Goal: Task Accomplishment & Management: Use online tool/utility

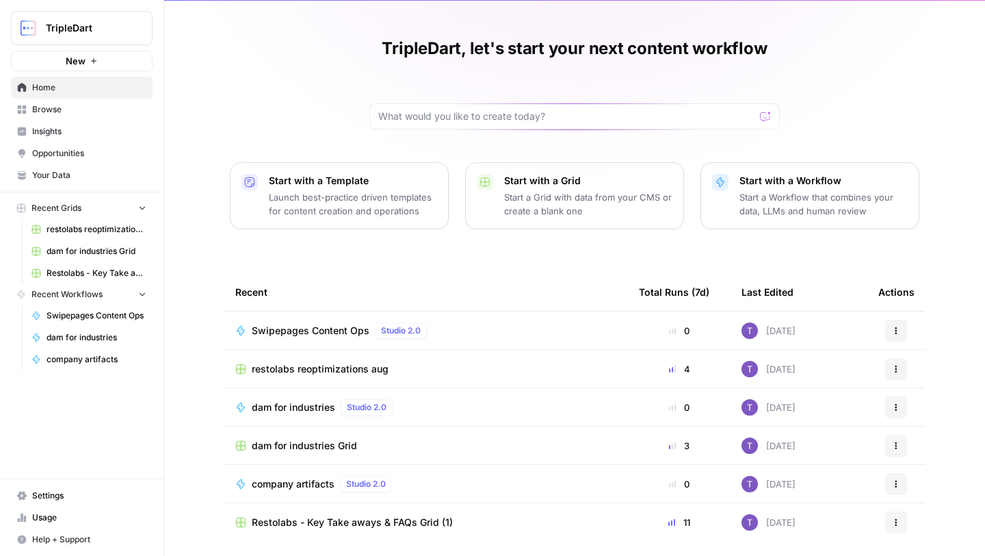
scroll to position [74, 0]
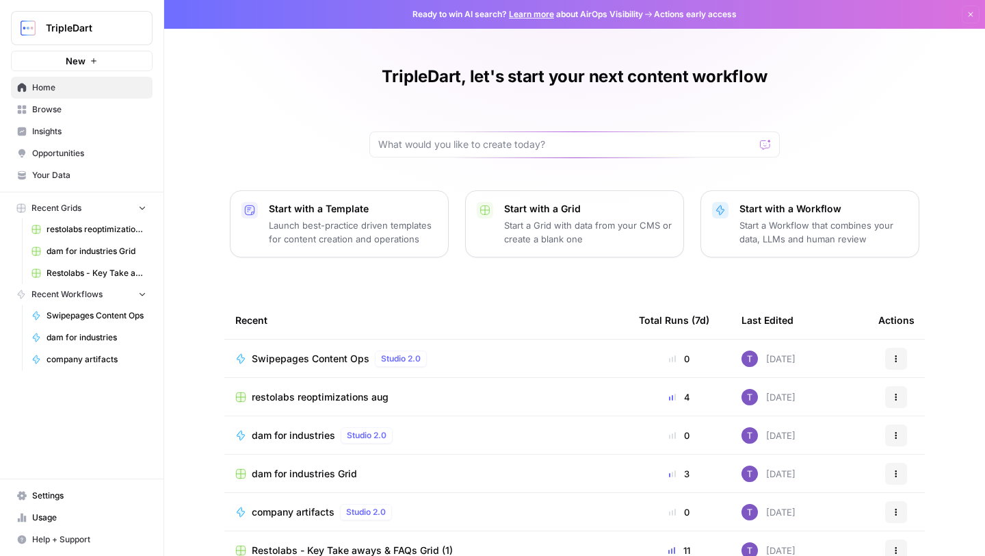
scroll to position [74, 0]
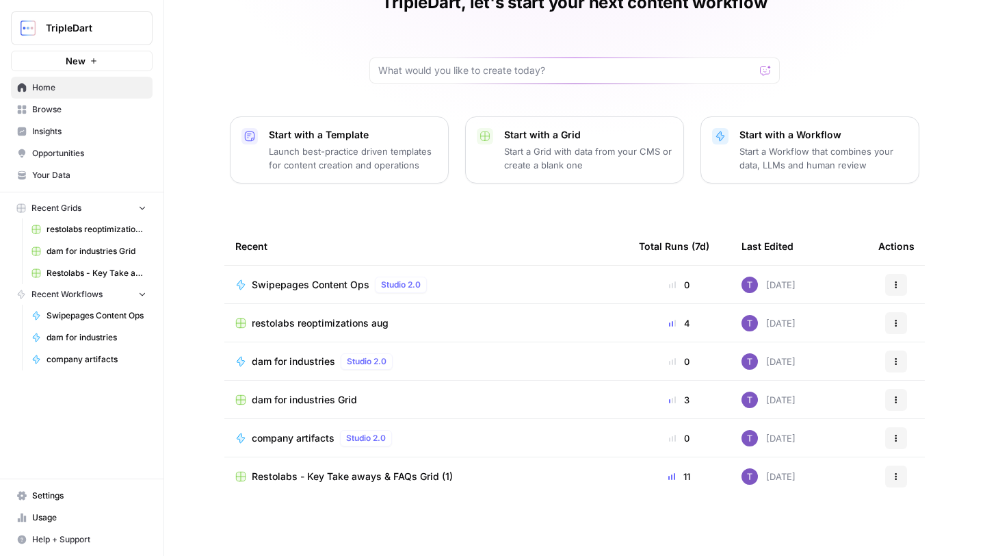
click at [298, 438] on span "company artifacts" at bounding box center [293, 438] width 83 height 14
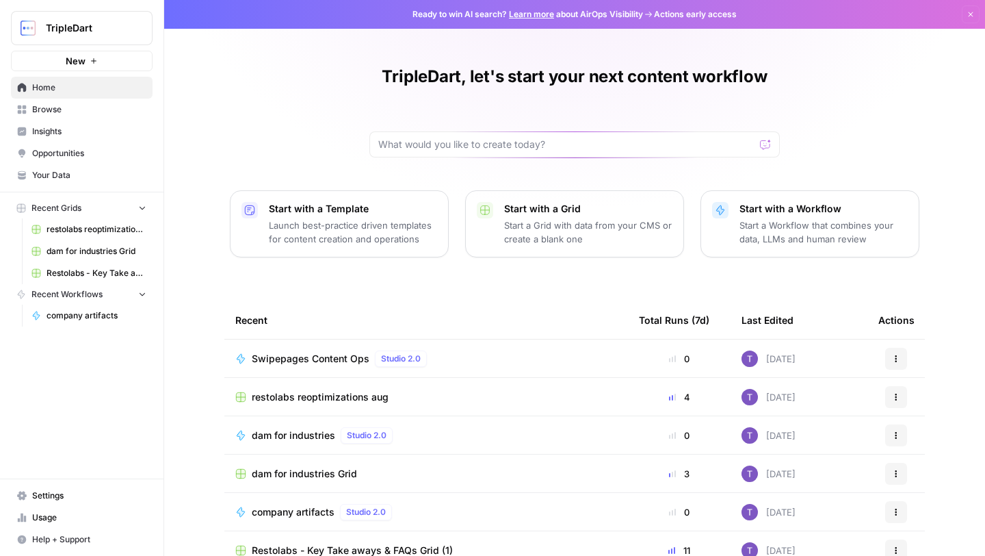
click at [118, 224] on span "restolabs reoptimizations aug" at bounding box center [97, 229] width 100 height 12
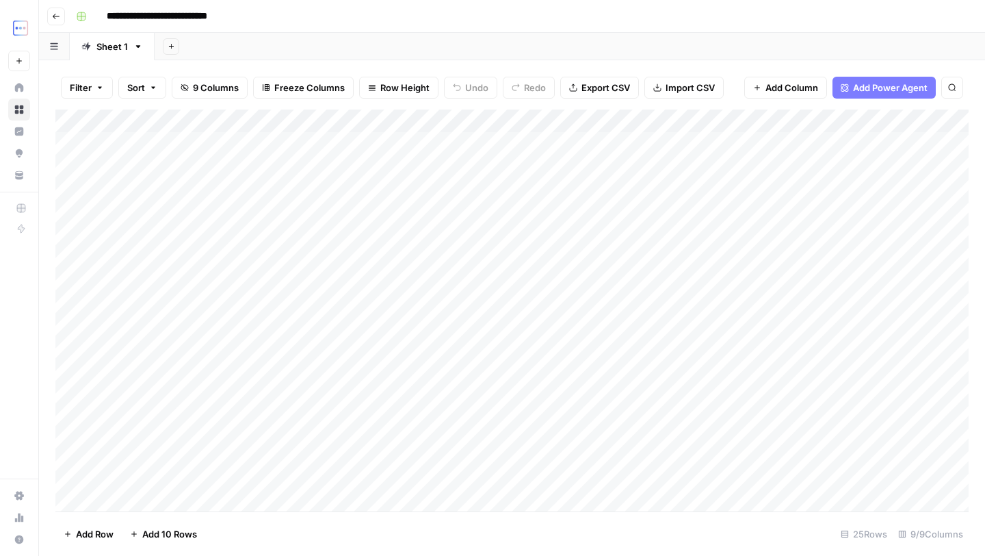
click at [249, 146] on div "Add Column" at bounding box center [512, 310] width 914 height 402
click at [696, 142] on div "Add Column" at bounding box center [512, 310] width 914 height 402
click at [740, 142] on div "Add Column" at bounding box center [512, 310] width 914 height 402
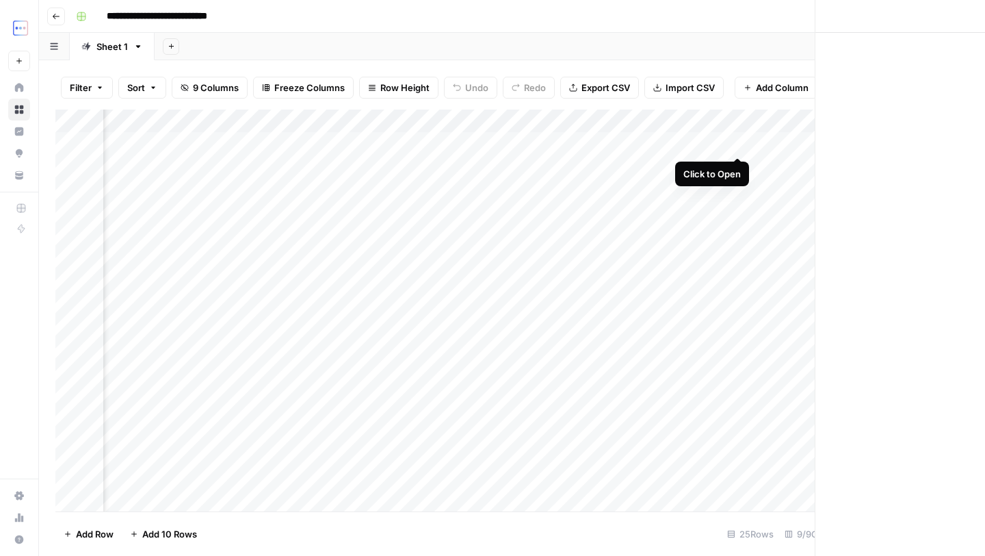
scroll to position [0, 414]
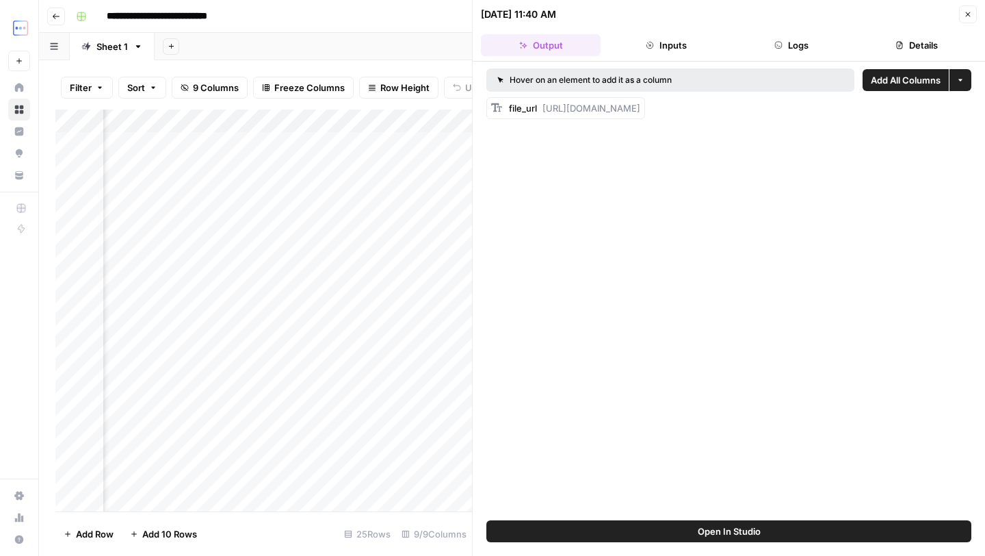
click at [719, 532] on span "Open In Studio" at bounding box center [729, 531] width 63 height 14
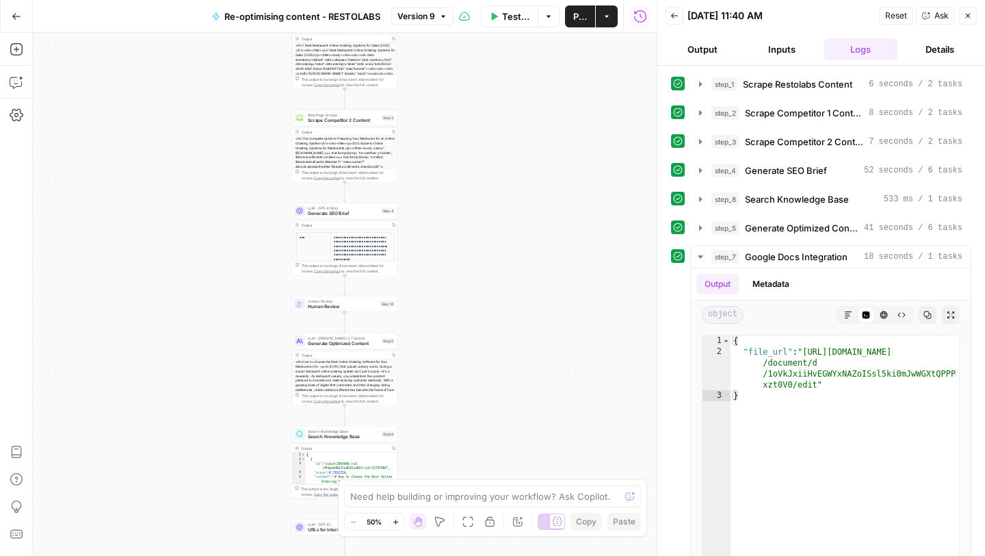
click at [321, 70] on div "<h1>7 Best Restaurant Online Ordering Systems for Sales [2025]</h1><div><title>…" at bounding box center [344, 82] width 105 height 79
click at [764, 49] on button "Inputs" at bounding box center [782, 49] width 74 height 22
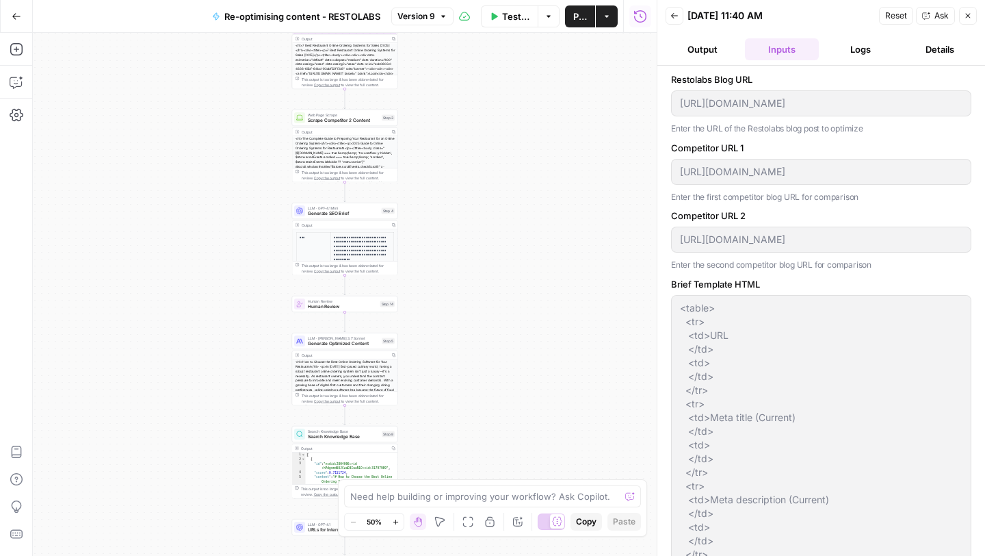
type input "Restolabs"
click at [13, 21] on button "Go Back" at bounding box center [16, 16] width 25 height 25
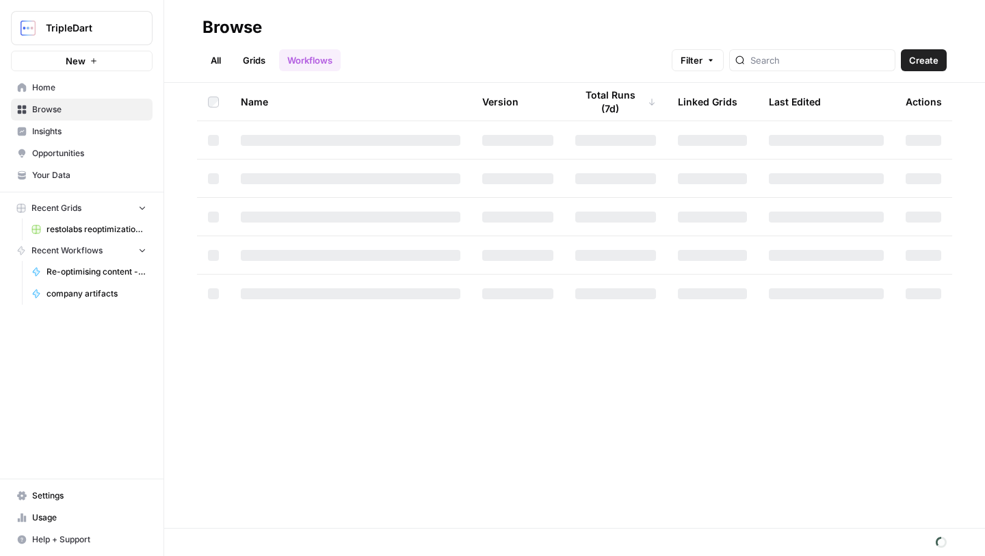
click at [55, 128] on span "Insights" at bounding box center [89, 131] width 114 height 12
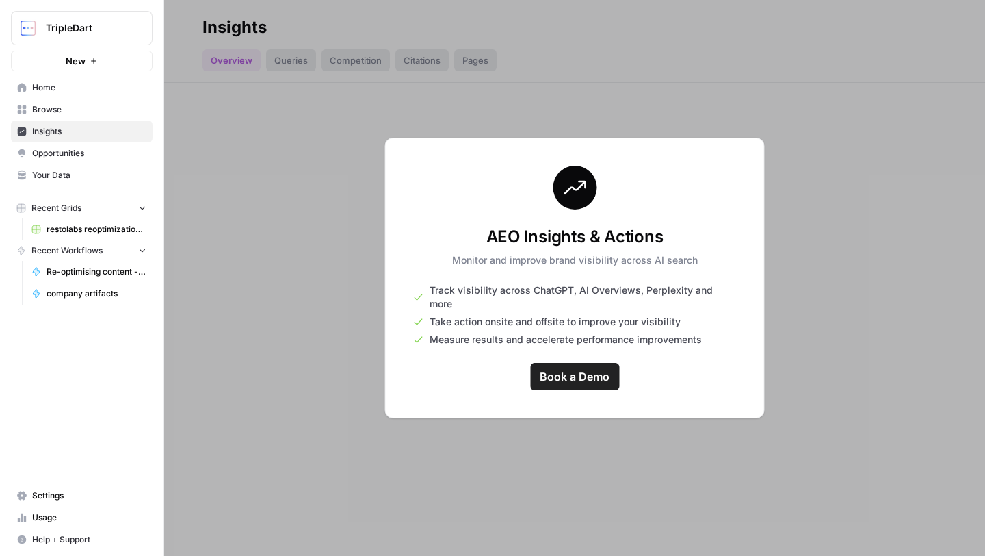
click at [57, 152] on span "Opportunities" at bounding box center [89, 153] width 114 height 12
click at [58, 157] on span "Opportunities" at bounding box center [89, 153] width 114 height 12
click at [57, 178] on span "Your Data" at bounding box center [89, 175] width 114 height 12
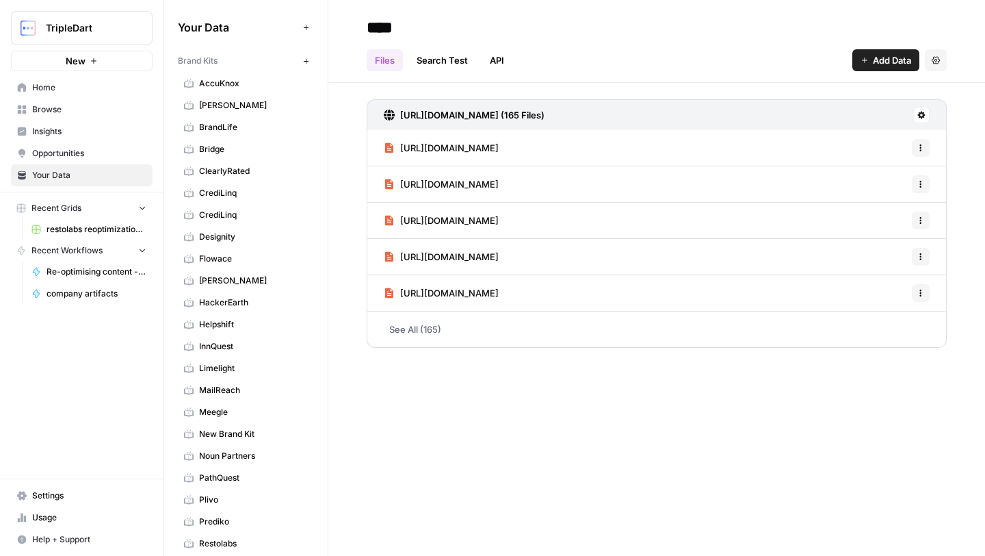
click at [227, 83] on span "AccuKnox" at bounding box center [253, 83] width 109 height 12
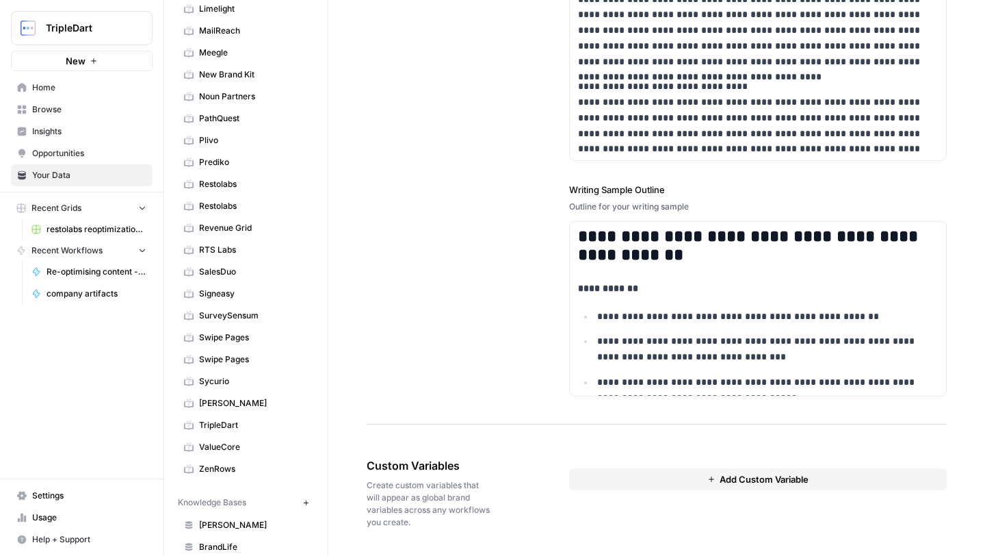
scroll to position [424, 0]
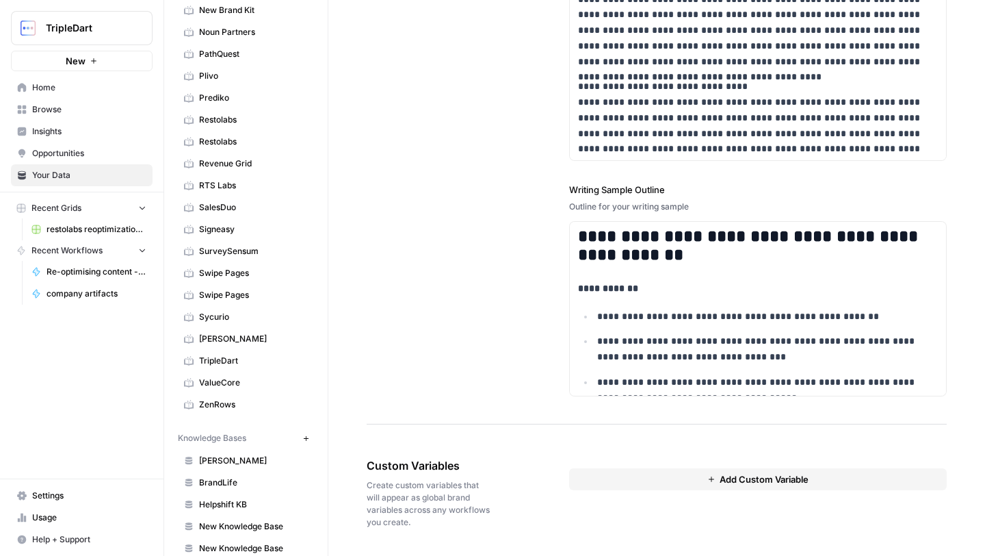
click at [228, 357] on span "TripleDart" at bounding box center [253, 360] width 109 height 12
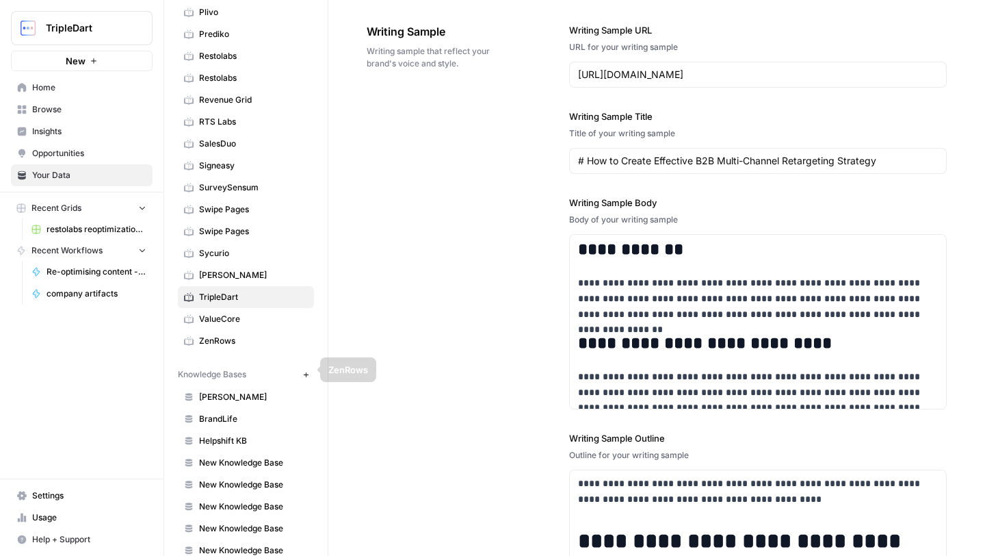
scroll to position [488, 0]
click at [229, 396] on span "ALMA" at bounding box center [253, 396] width 109 height 12
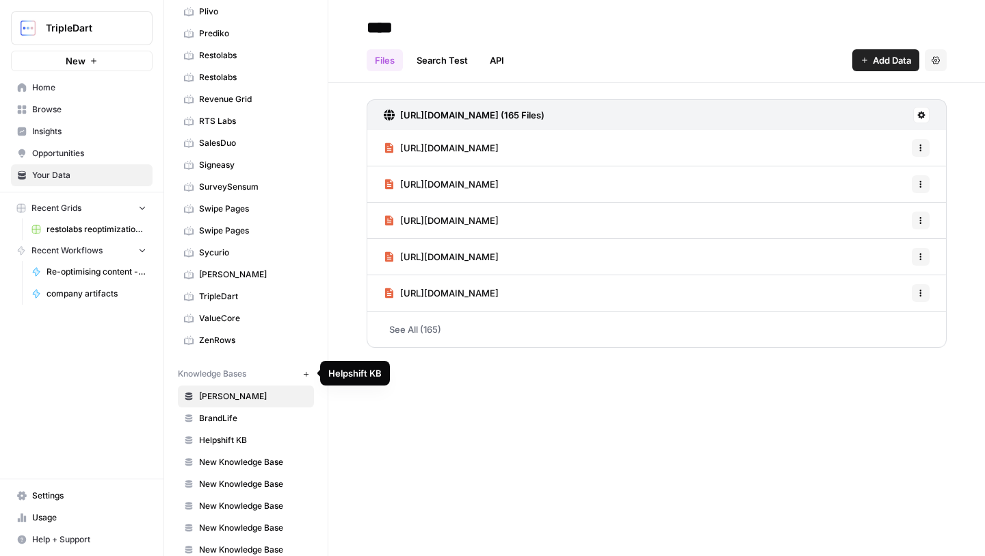
scroll to position [619, 0]
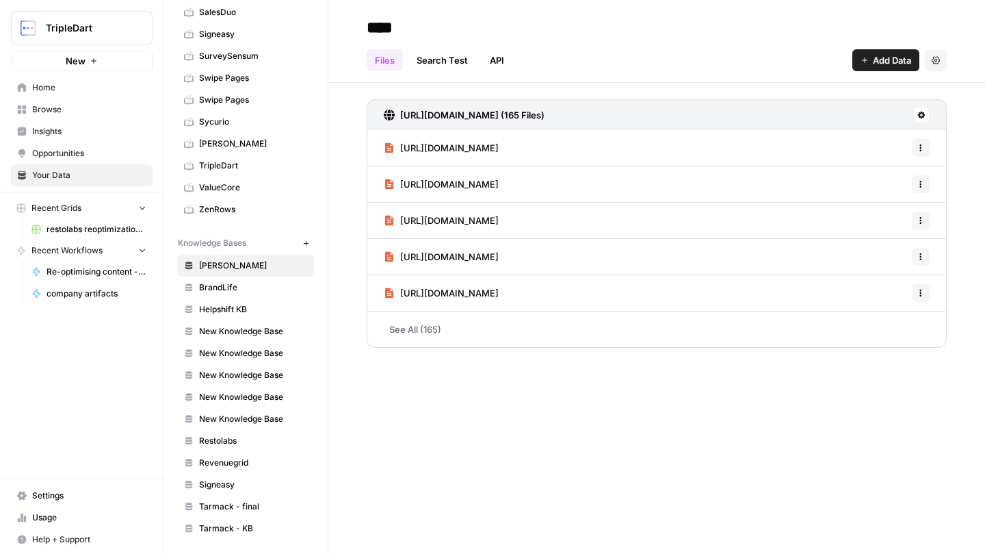
click at [63, 102] on link "Browse" at bounding box center [82, 110] width 142 height 22
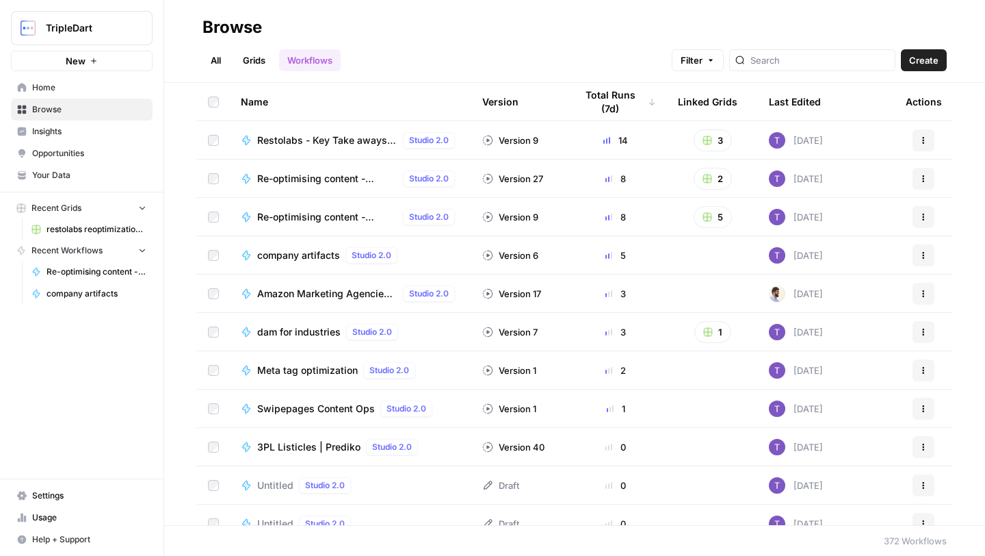
click at [70, 90] on span "Home" at bounding box center [89, 87] width 114 height 12
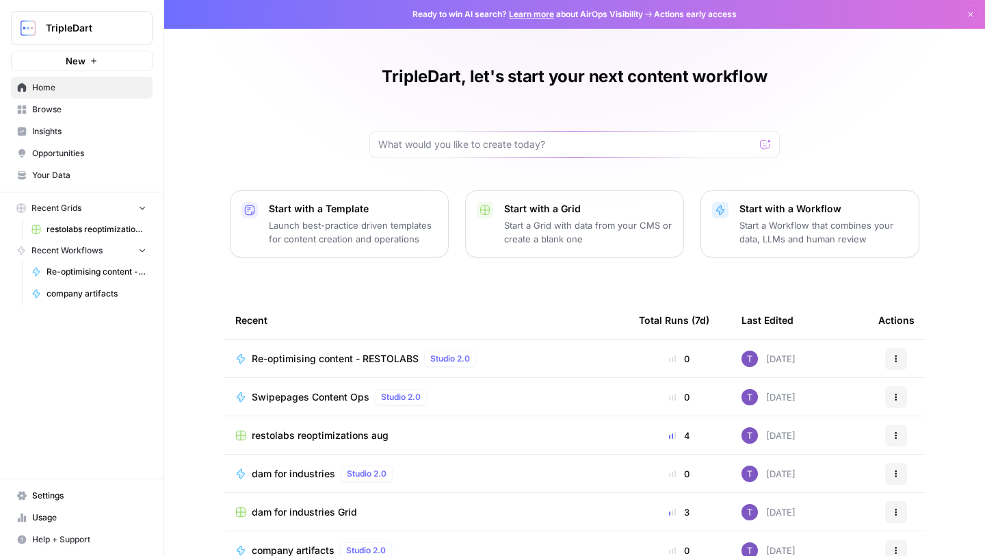
click at [92, 61] on icon "button" at bounding box center [94, 61] width 8 height 8
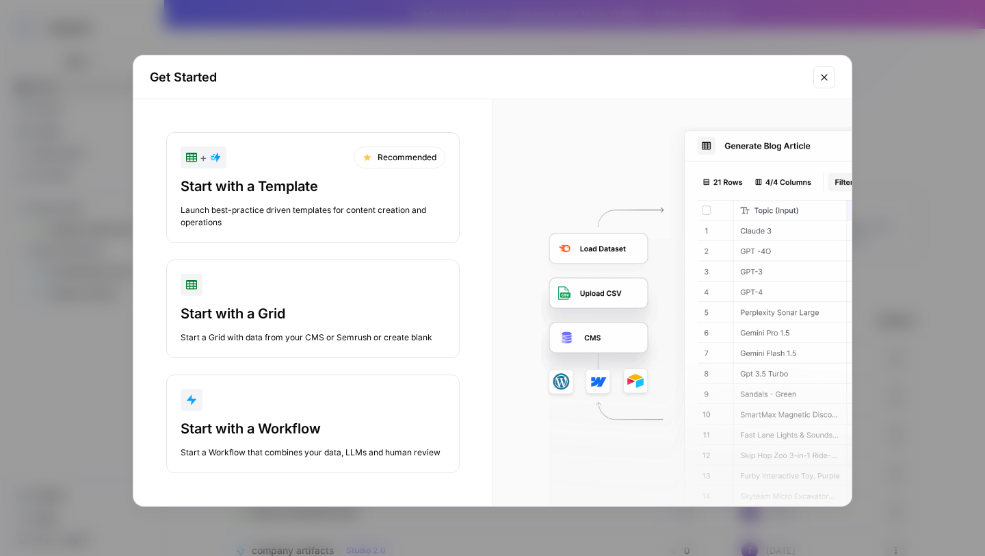
click at [307, 298] on button "Start with a Grid Start a Grid with data from your CMS or Semrush or create bla…" at bounding box center [313, 308] width 294 height 99
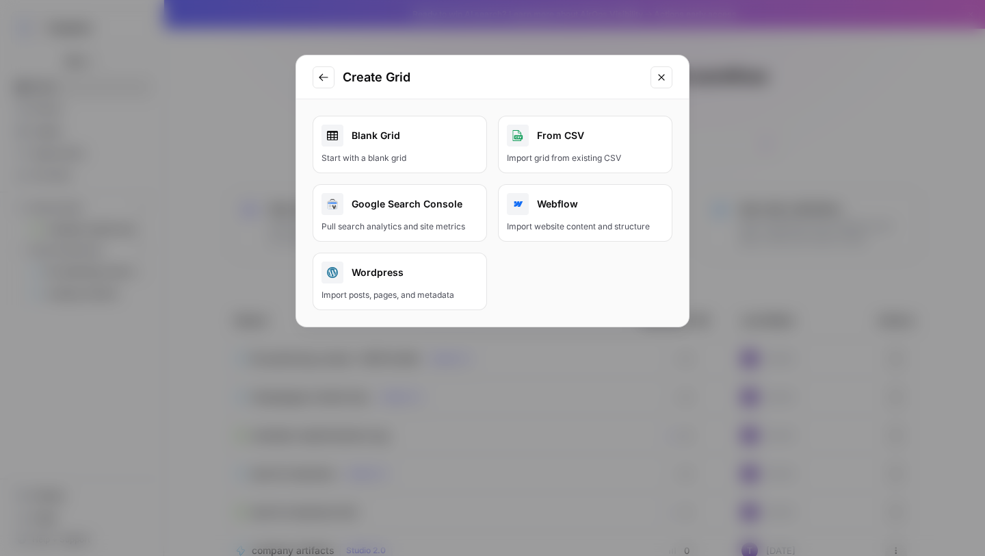
click at [662, 73] on icon "Close modal" at bounding box center [661, 77] width 11 height 11
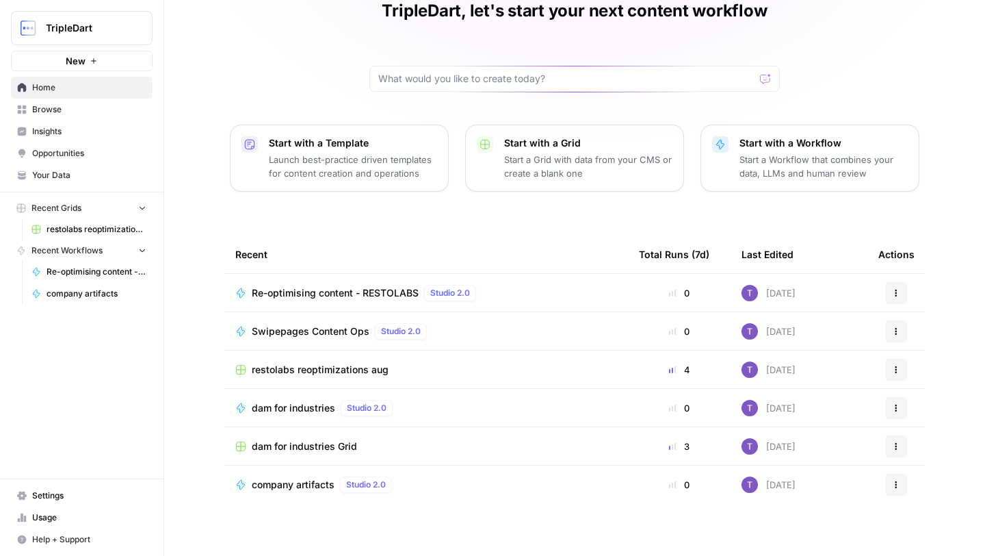
scroll to position [68, 0]
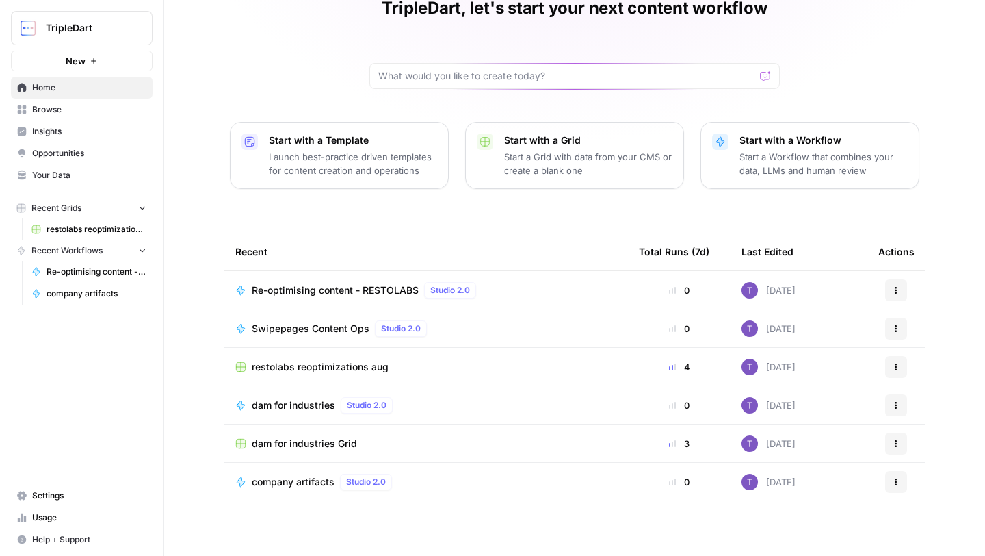
click at [362, 283] on span "Re-optimising content - RESTOLABS" at bounding box center [335, 290] width 167 height 14
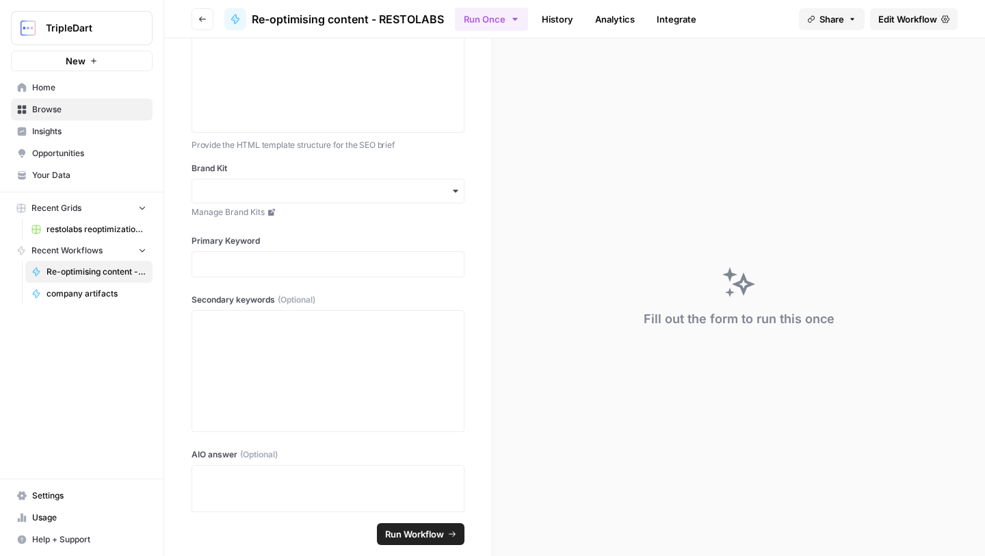
scroll to position [312, 0]
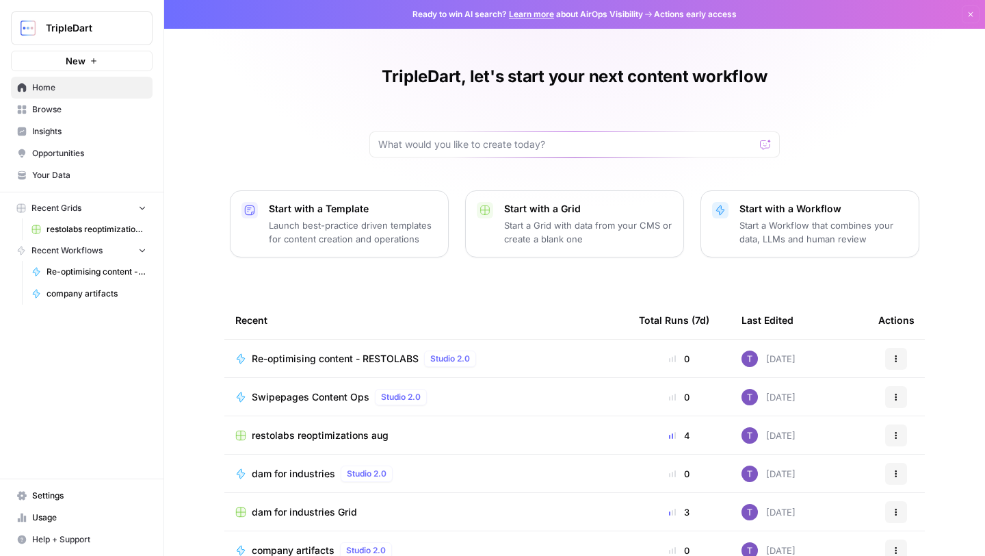
click at [314, 393] on span "Swipepages Content Ops" at bounding box center [311, 397] width 118 height 14
click at [60, 520] on span "Usage" at bounding box center [89, 517] width 114 height 12
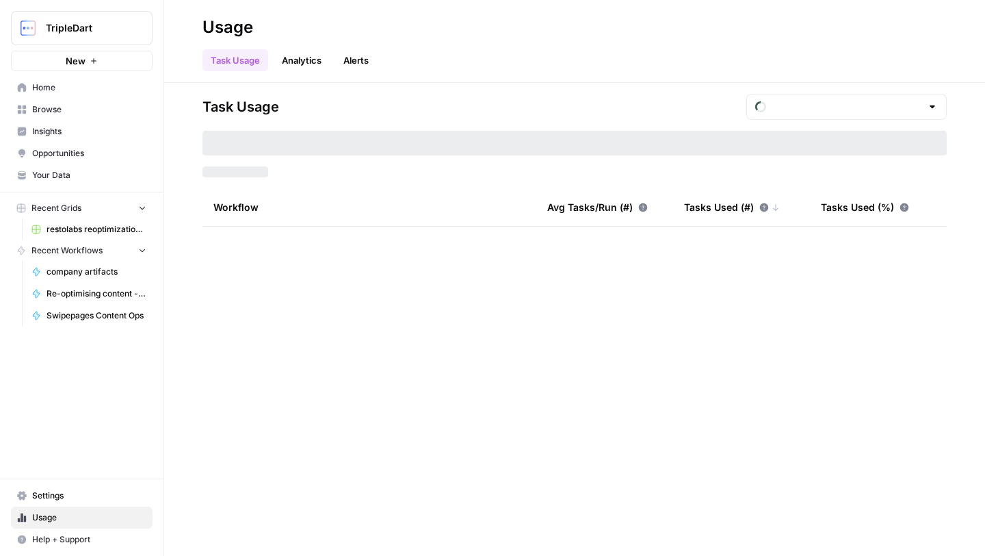
type input "September Tasks"
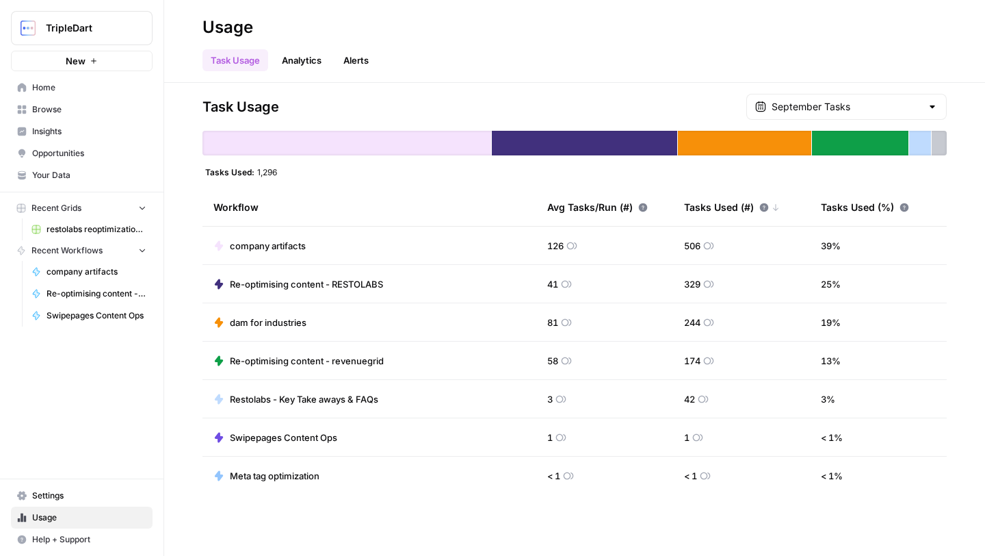
click at [264, 247] on span "company artifacts" at bounding box center [268, 246] width 76 height 14
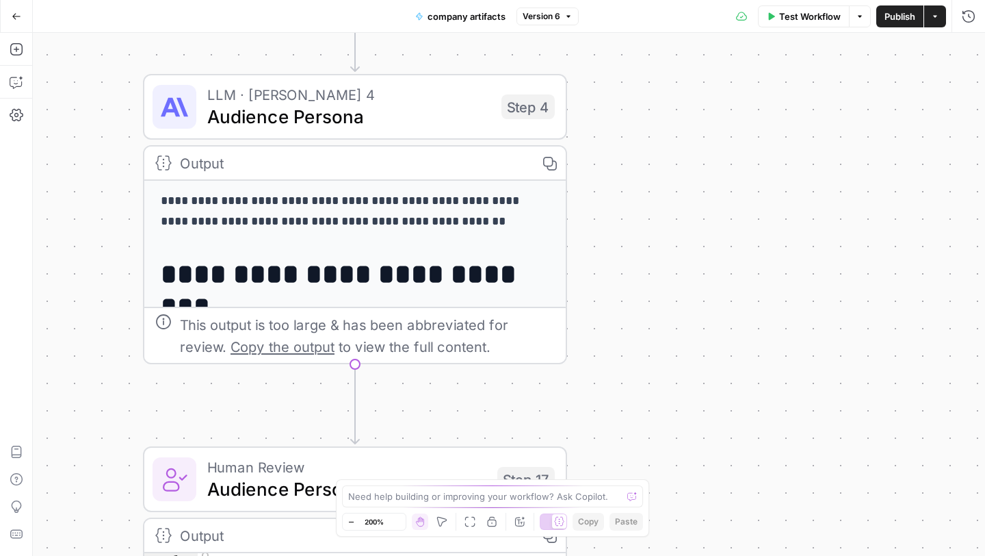
click at [500, 98] on div "LLM · Claude Sonnet 4 Audience Persona Step 4 Copy step Delete step Add Note Te…" at bounding box center [354, 106] width 402 height 47
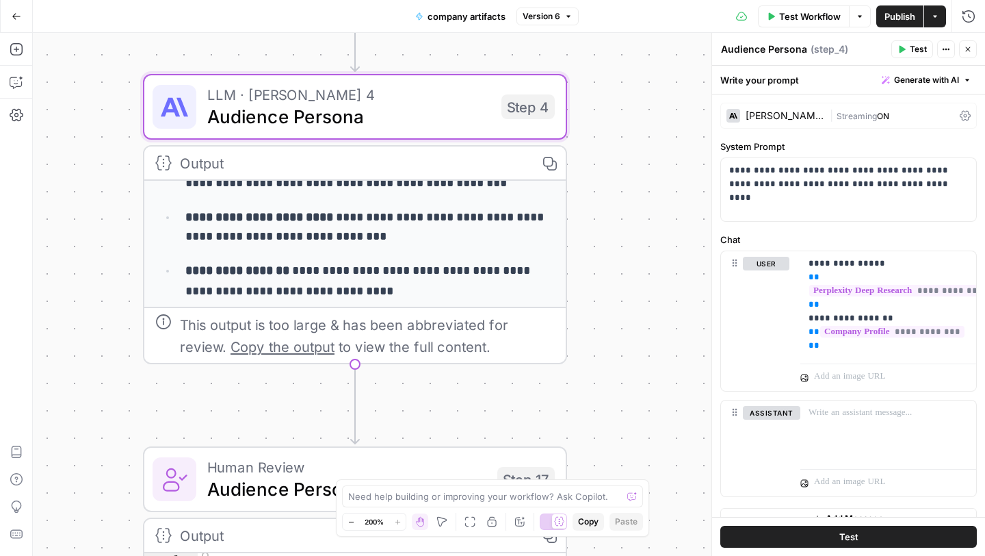
scroll to position [279, 0]
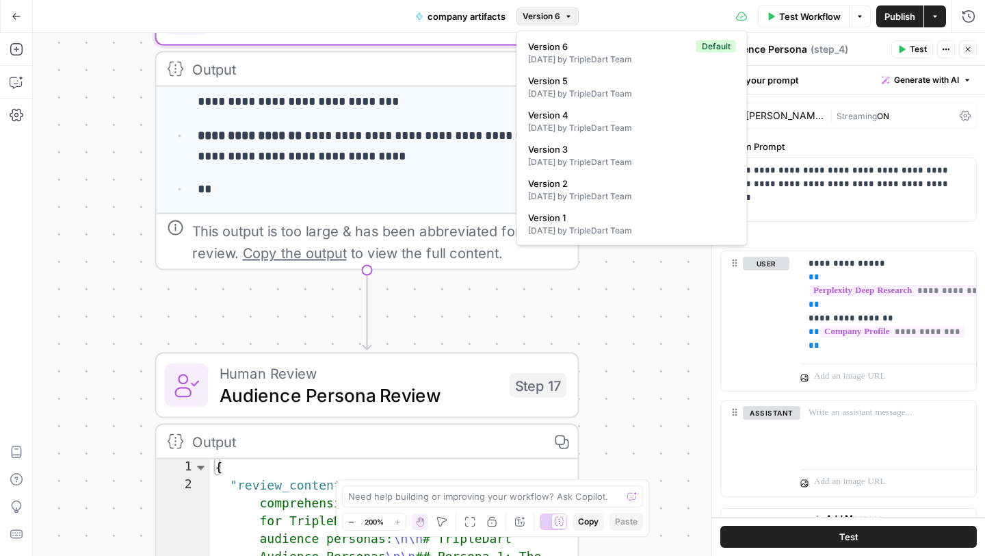
click at [570, 20] on icon "button" at bounding box center [569, 16] width 8 height 8
click at [585, 218] on span "Version 1" at bounding box center [629, 218] width 203 height 14
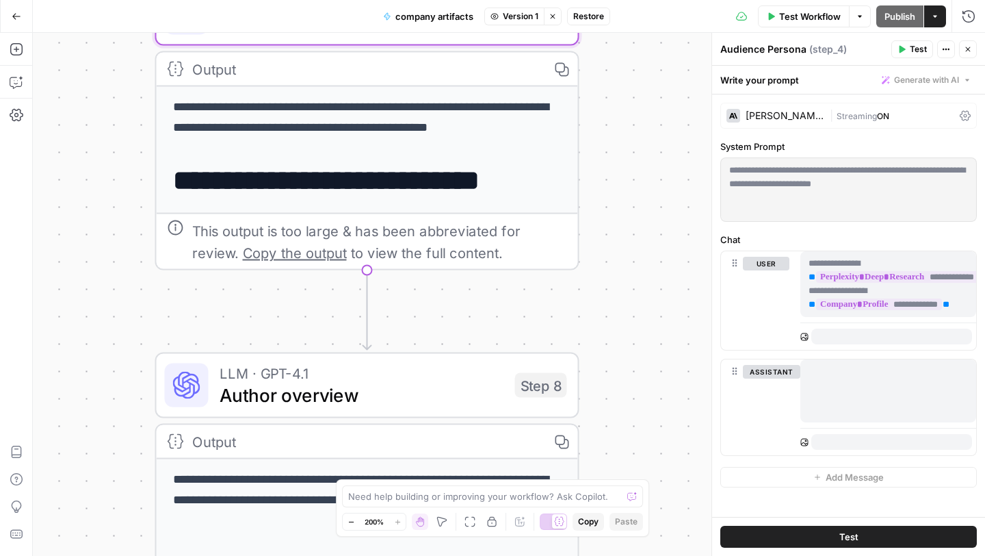
click at [818, 21] on span "Test Workflow" at bounding box center [810, 17] width 62 height 14
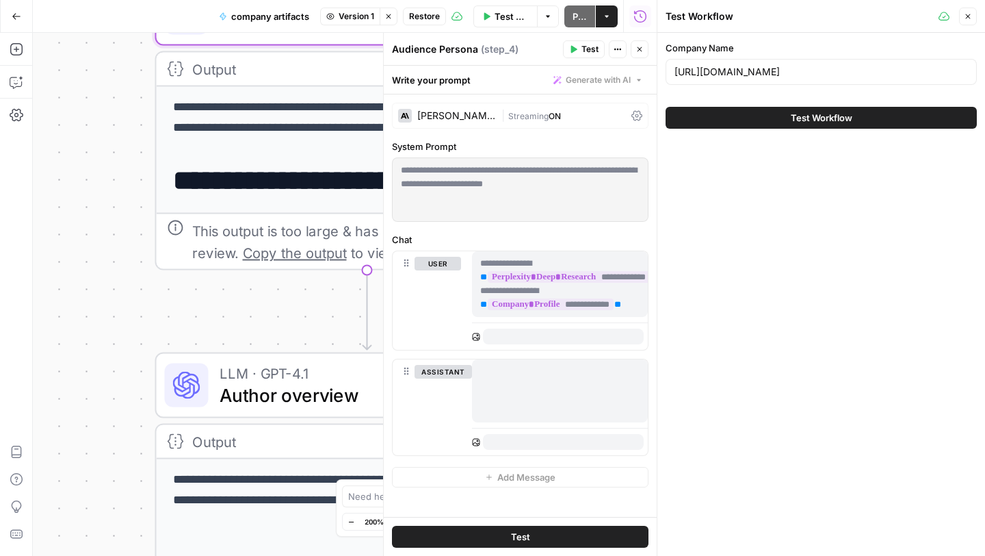
click at [745, 107] on button "Test Workflow" at bounding box center [821, 118] width 311 height 22
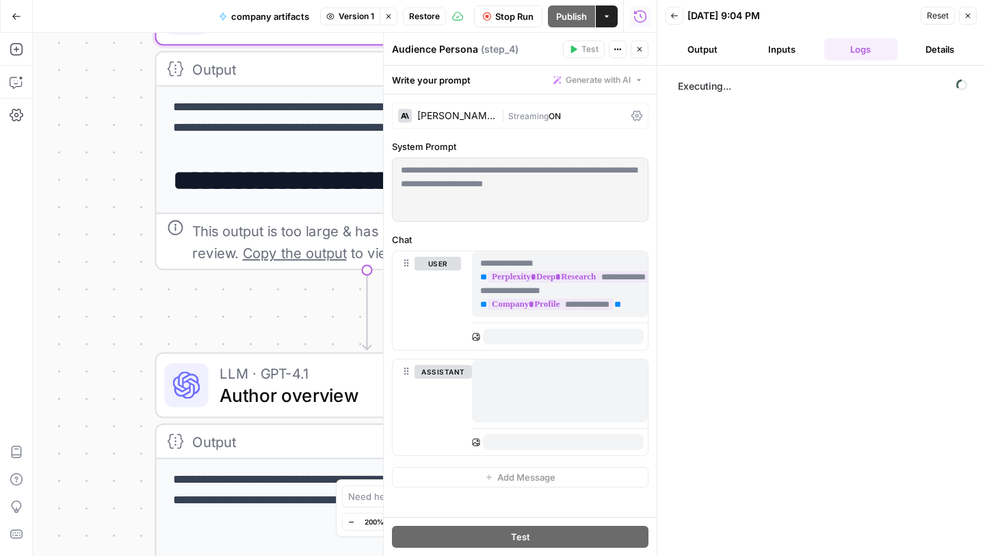
click at [790, 55] on button "Inputs" at bounding box center [782, 49] width 74 height 22
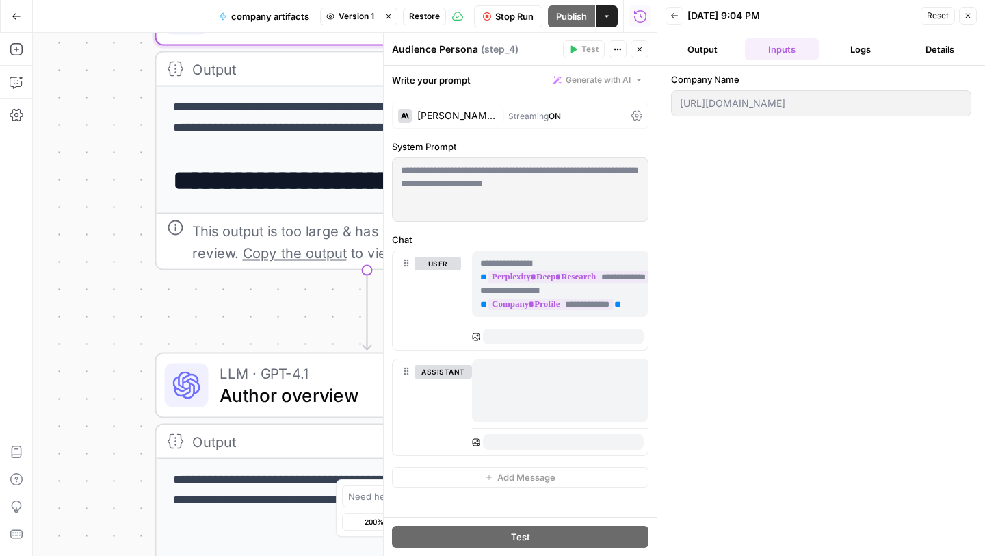
click at [674, 12] on icon "button" at bounding box center [675, 16] width 8 height 8
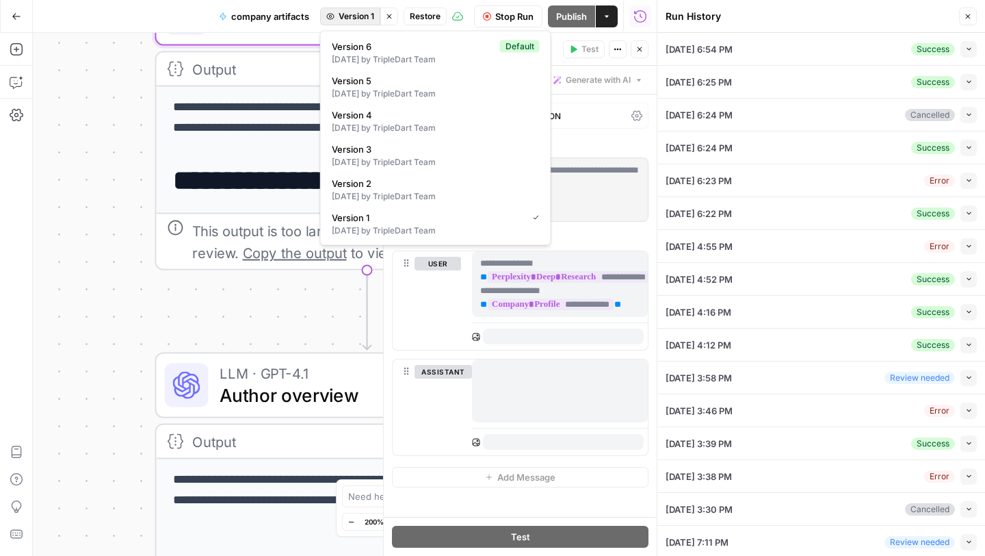
click at [350, 18] on span "Version 1" at bounding box center [357, 16] width 36 height 12
click at [375, 49] on span "Version 6" at bounding box center [413, 47] width 163 height 14
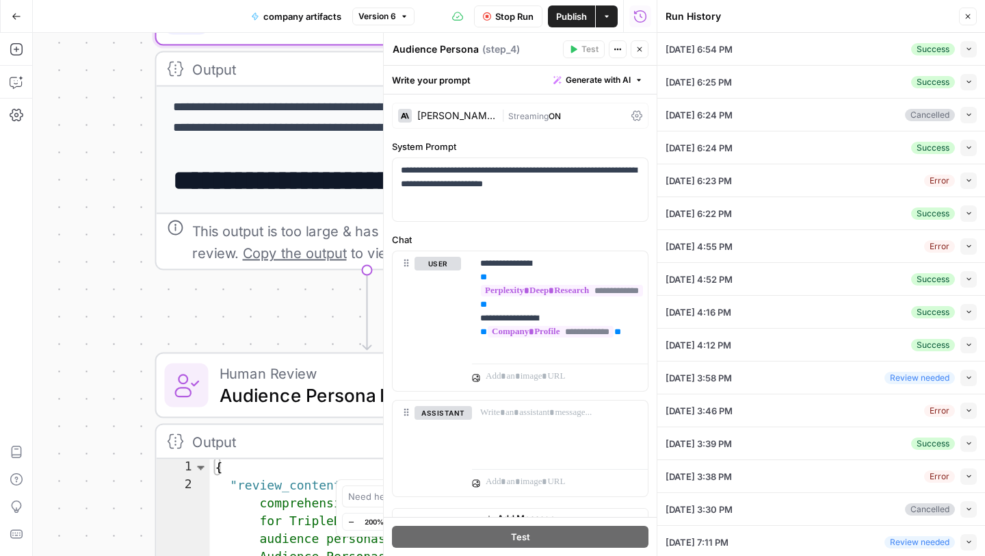
click at [601, 17] on button "Actions" at bounding box center [607, 16] width 22 height 22
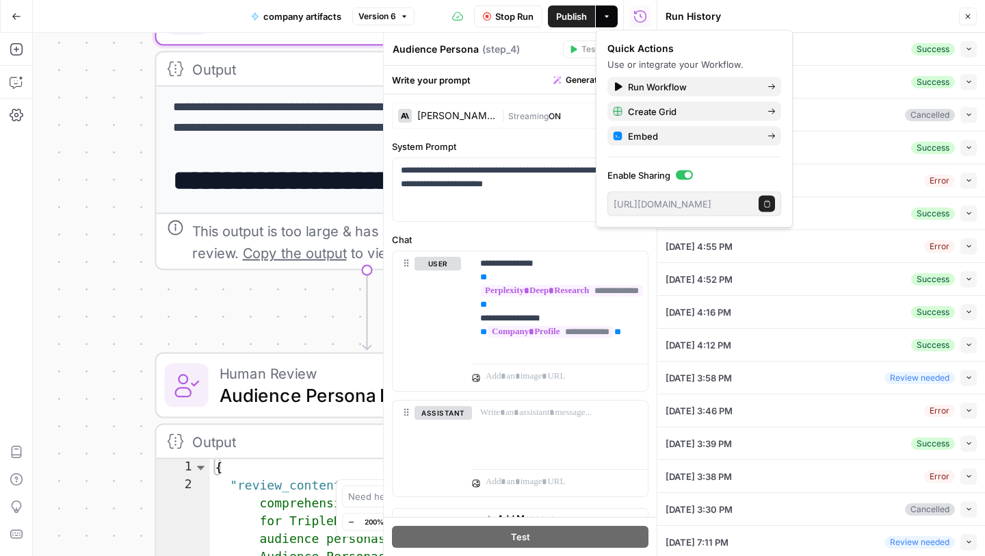
click at [119, 209] on div "Workflow Set Inputs Inputs Perplexity Deep Research Perplexity Deep Research St…" at bounding box center [345, 294] width 624 height 523
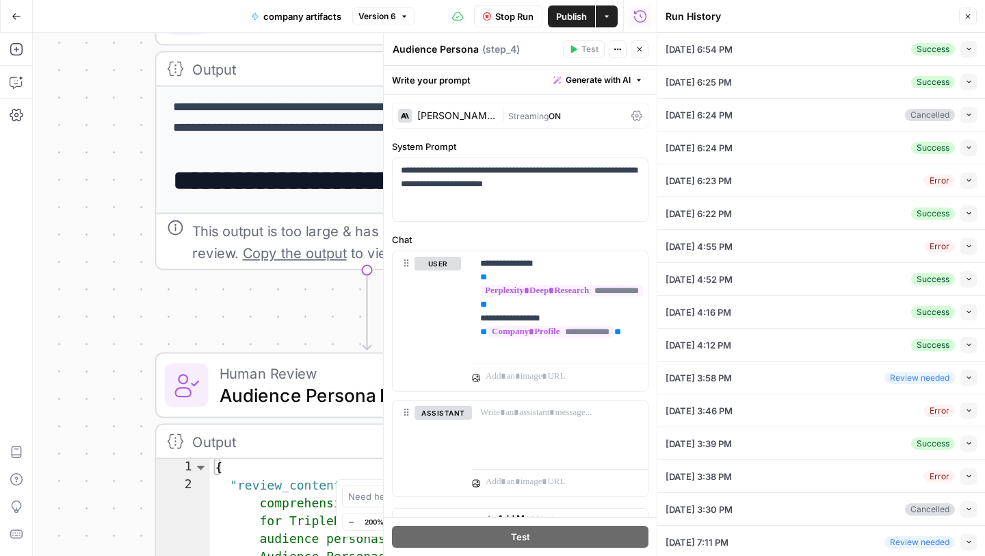
click at [968, 14] on icon "button" at bounding box center [968, 16] width 8 height 8
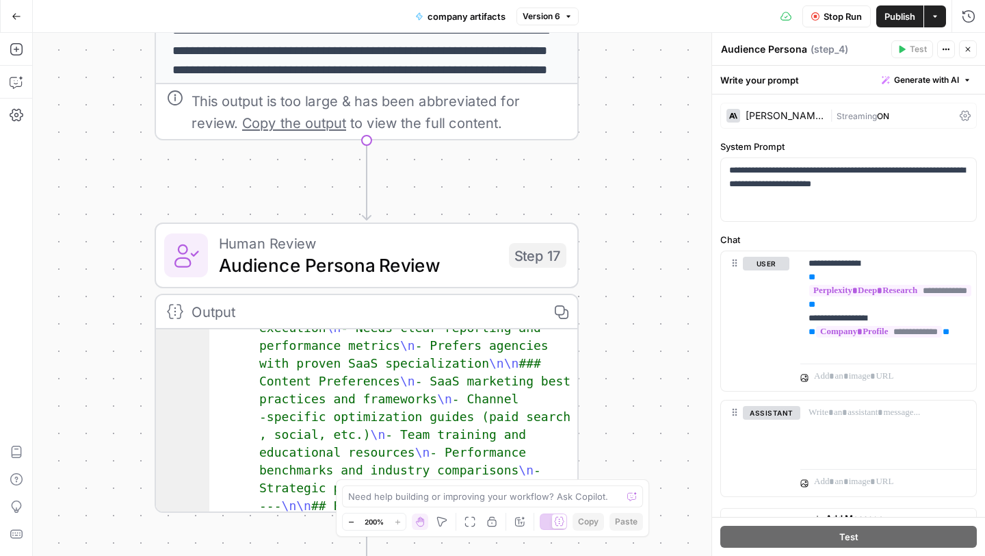
scroll to position [1067, 0]
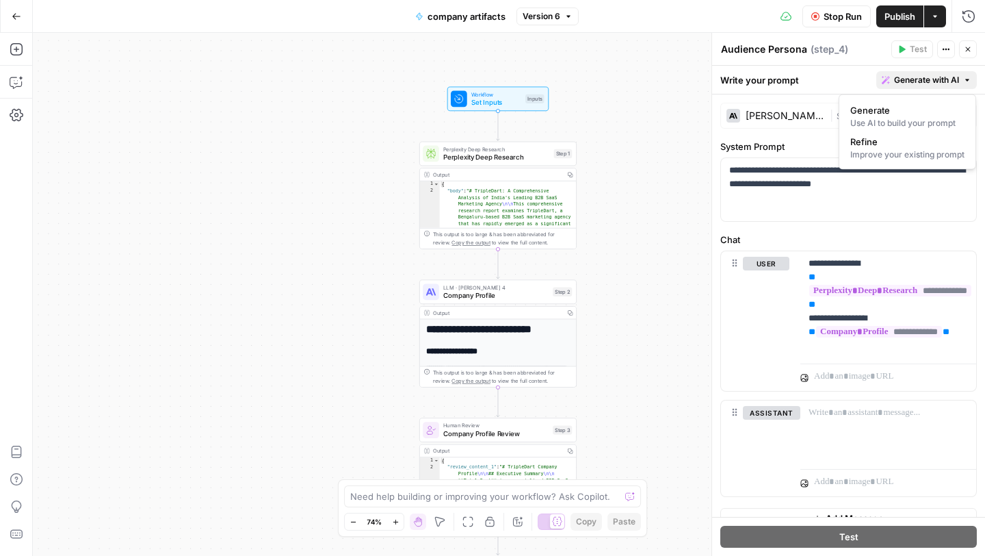
click at [929, 83] on span "Generate with AI" at bounding box center [926, 80] width 65 height 12
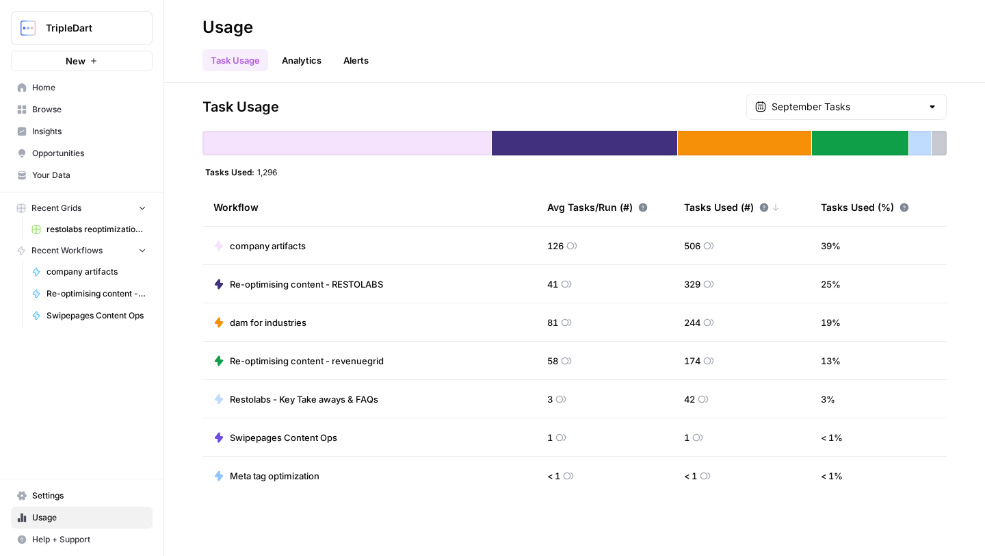
click at [274, 288] on span "Re-optimising content - RESTOLABS" at bounding box center [306, 284] width 153 height 14
click at [292, 53] on link "Analytics" at bounding box center [302, 60] width 56 height 22
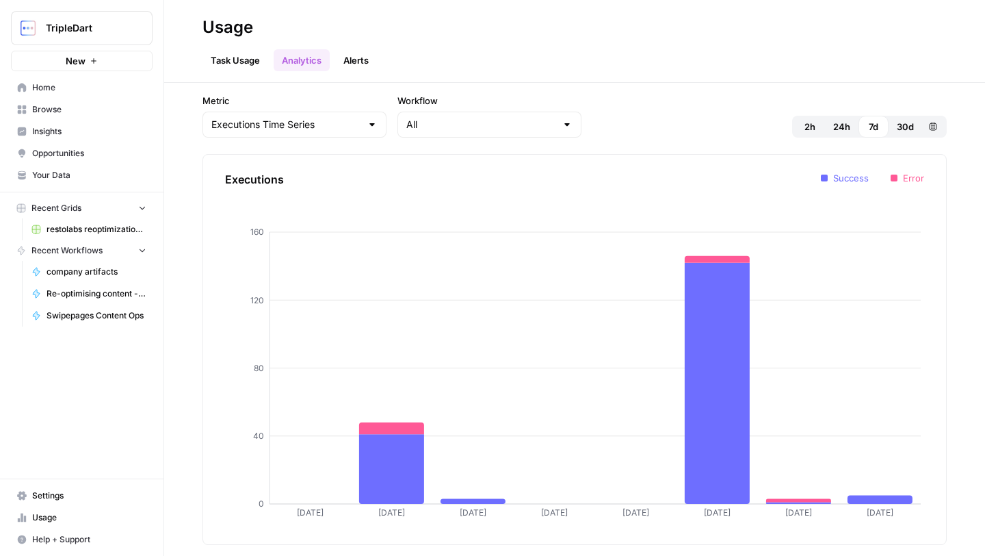
click at [363, 56] on link "Alerts" at bounding box center [356, 60] width 42 height 22
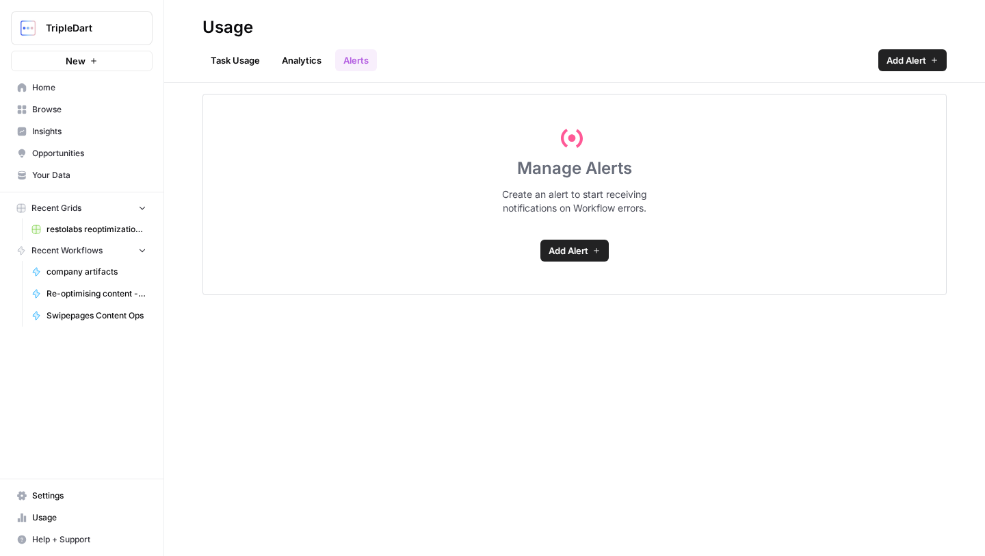
click at [65, 516] on span "Usage" at bounding box center [89, 517] width 114 height 12
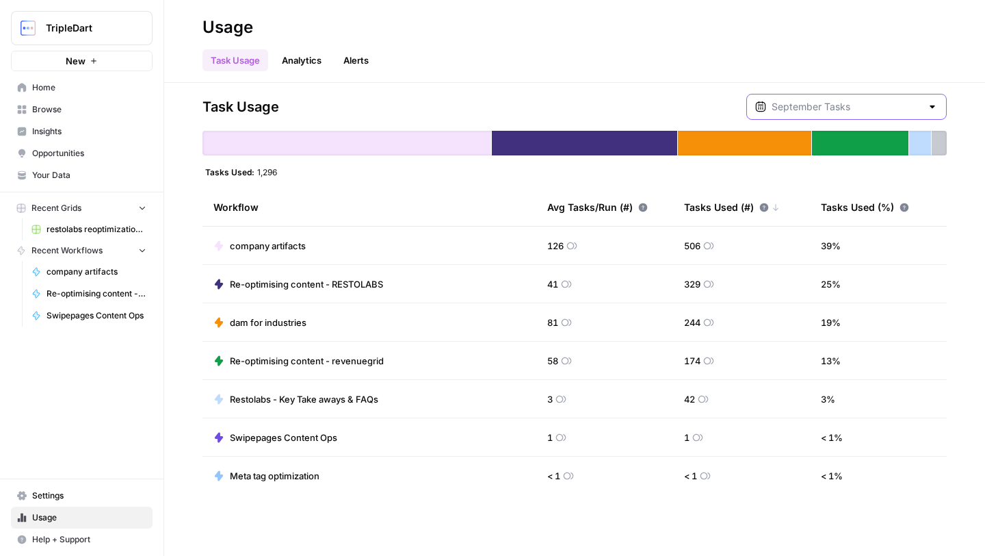
click at [846, 104] on input "text" at bounding box center [847, 107] width 150 height 14
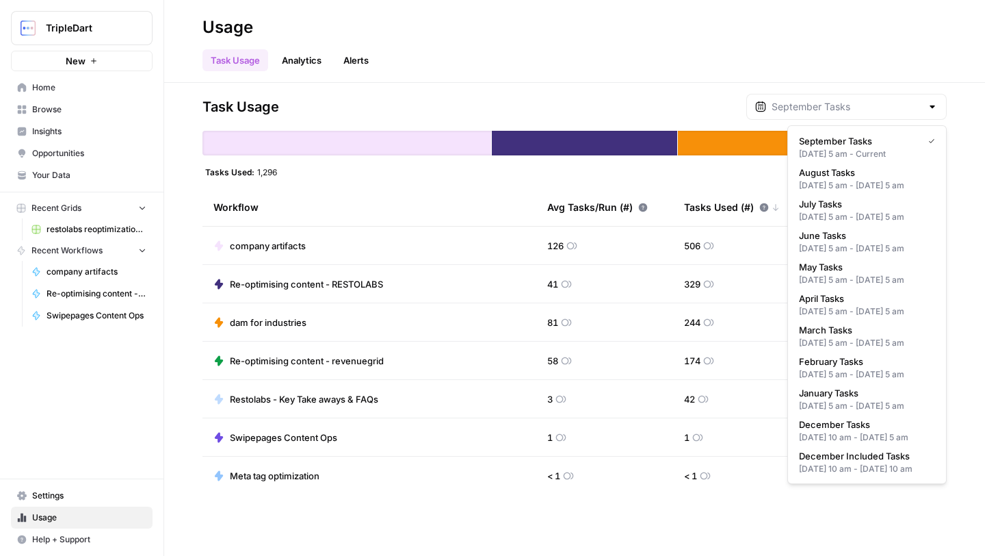
type input "September Tasks"
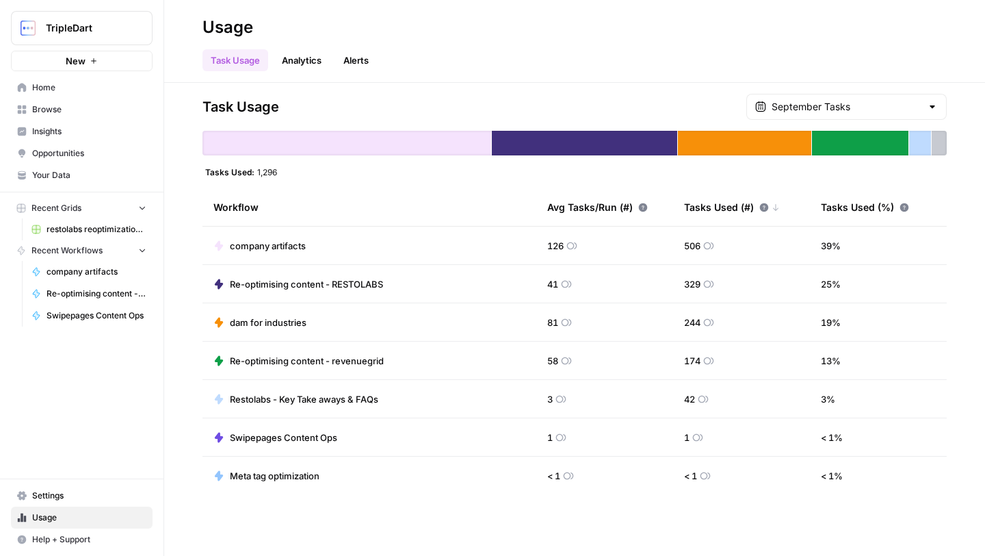
click at [686, 82] on header "Usage Task Usage Analytics Alerts" at bounding box center [574, 41] width 821 height 83
